Goal: Task Accomplishment & Management: Use online tool/utility

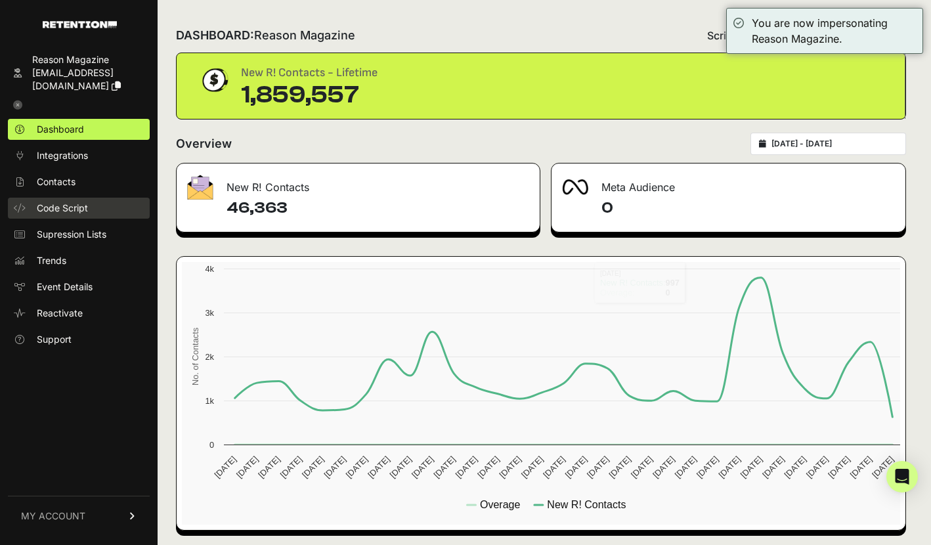
click at [74, 214] on span "Code Script" at bounding box center [62, 208] width 51 height 13
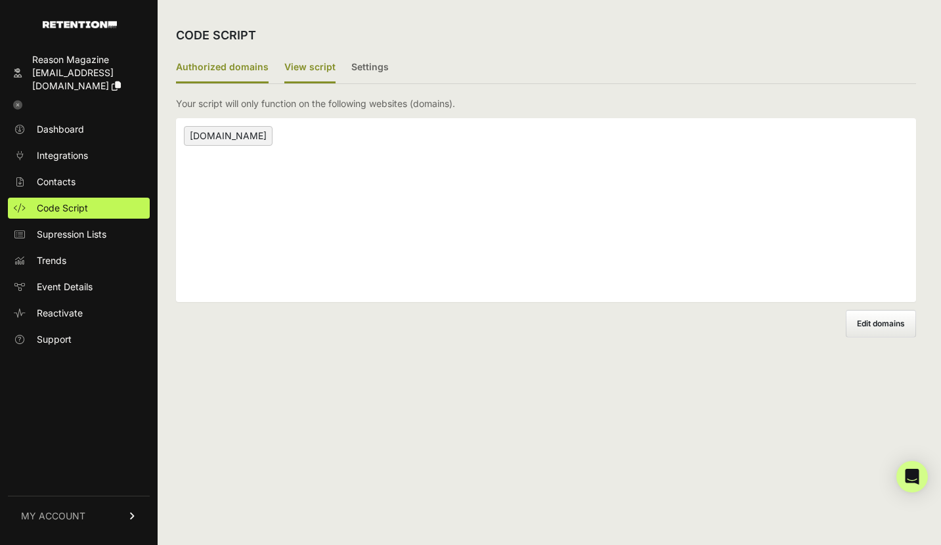
click at [305, 70] on label "View script" at bounding box center [309, 68] width 51 height 31
click at [0, 0] on input "View script" at bounding box center [0, 0] width 0 height 0
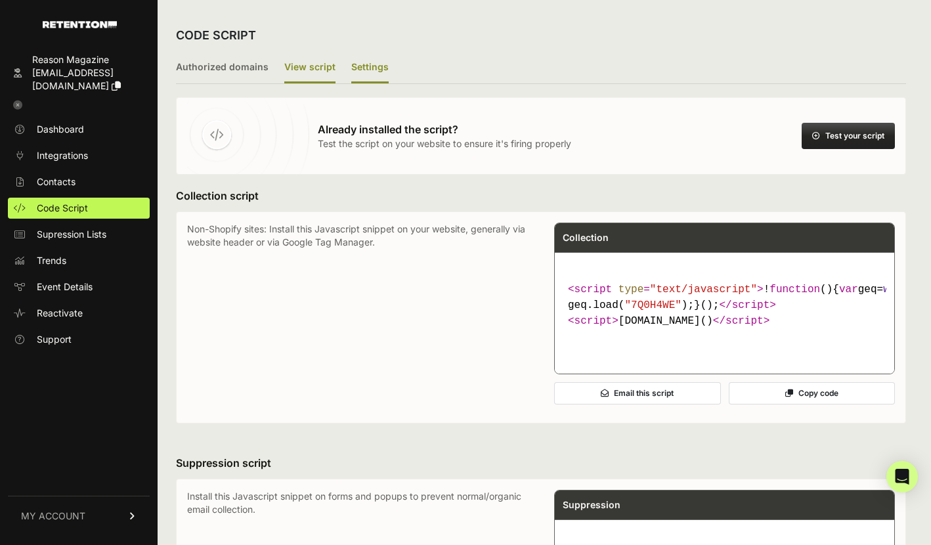
click at [368, 66] on label "Settings" at bounding box center [369, 68] width 37 height 31
click at [0, 0] on input "Settings" at bounding box center [0, 0] width 0 height 0
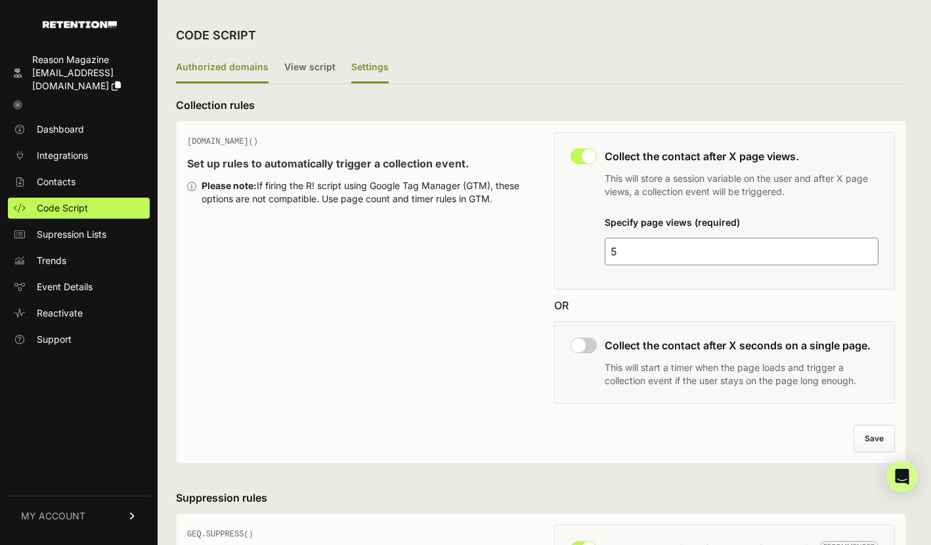
click at [185, 71] on label "Authorized domains" at bounding box center [222, 68] width 93 height 31
click at [0, 0] on input "Authorized domains" at bounding box center [0, 0] width 0 height 0
